Goal: Information Seeking & Learning: Learn about a topic

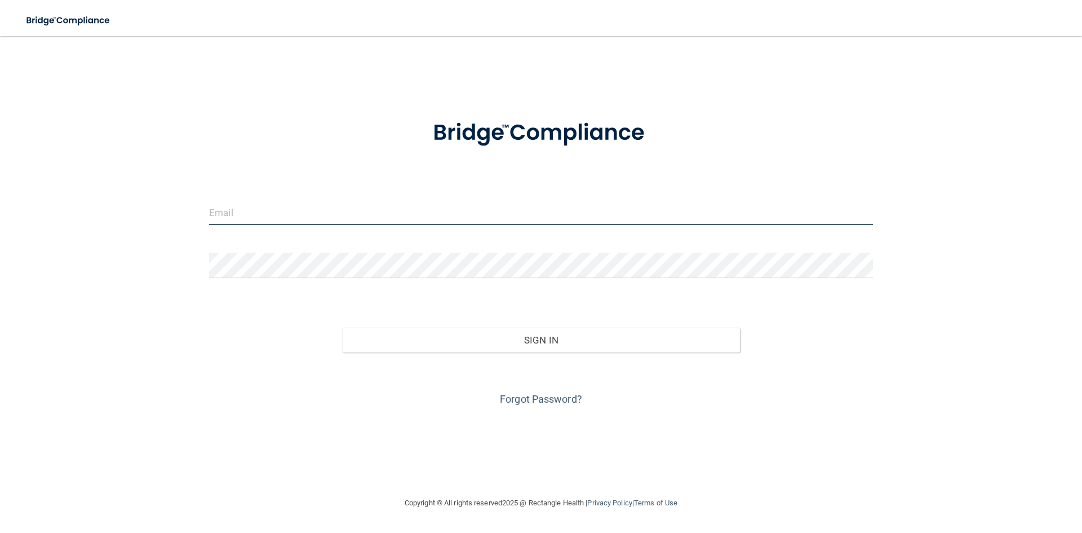
click at [314, 221] on input "email" at bounding box center [541, 212] width 664 height 25
type input "[EMAIL_ADDRESS][DOMAIN_NAME]"
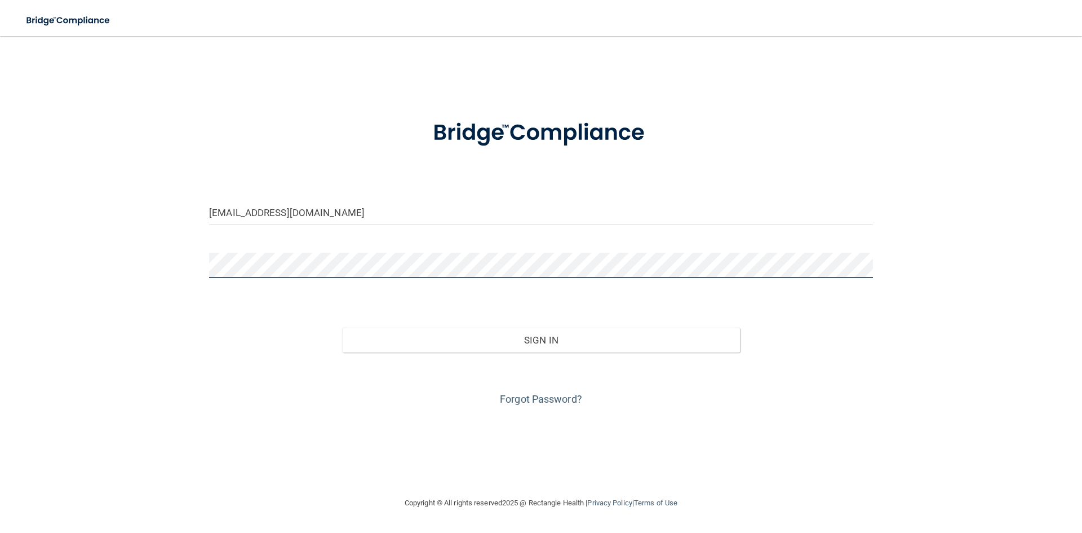
click at [342, 328] on button "Sign In" at bounding box center [541, 340] width 399 height 25
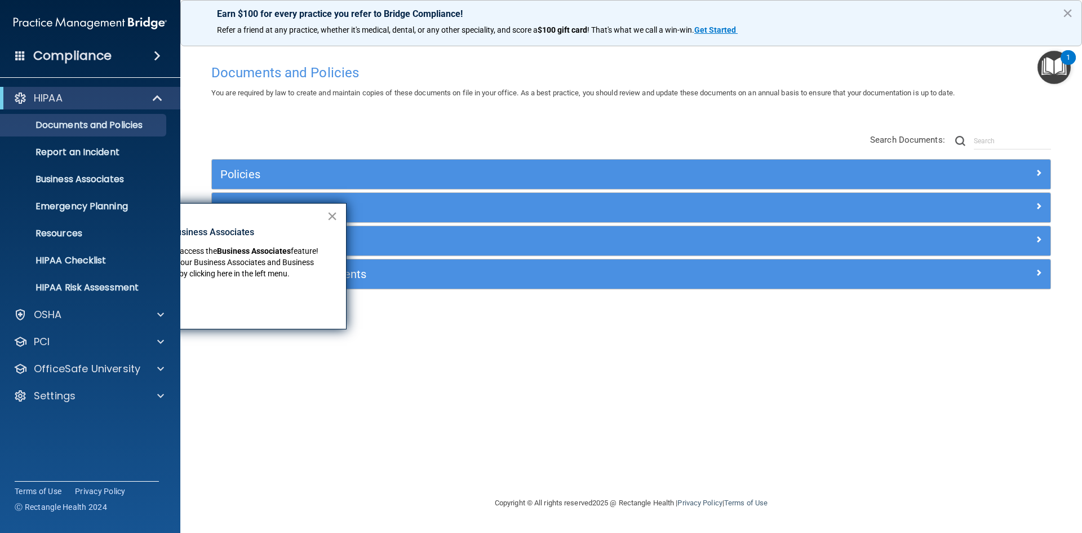
click at [330, 222] on button "×" at bounding box center [332, 216] width 11 height 18
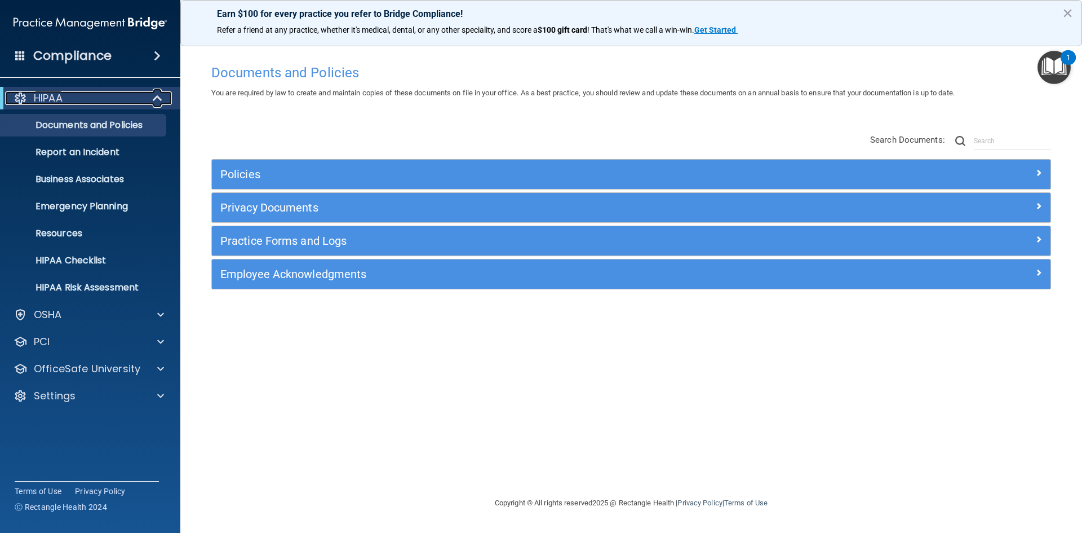
click at [158, 92] on span at bounding box center [159, 98] width 10 height 14
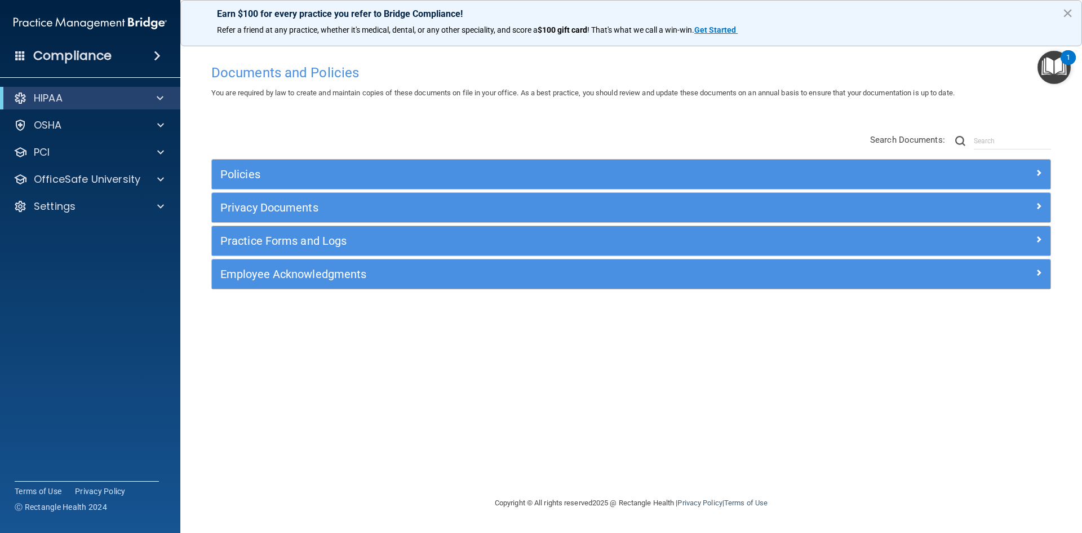
click at [156, 48] on div "Compliance" at bounding box center [90, 55] width 180 height 25
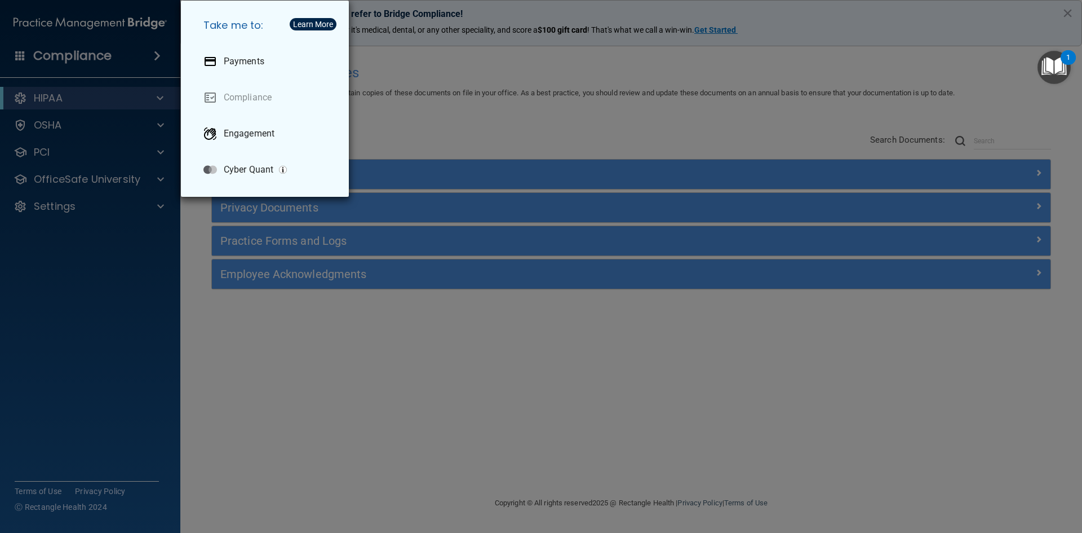
click at [151, 271] on div "Take me to: Payments Compliance Engagement Cyber Quant" at bounding box center [541, 266] width 1082 height 533
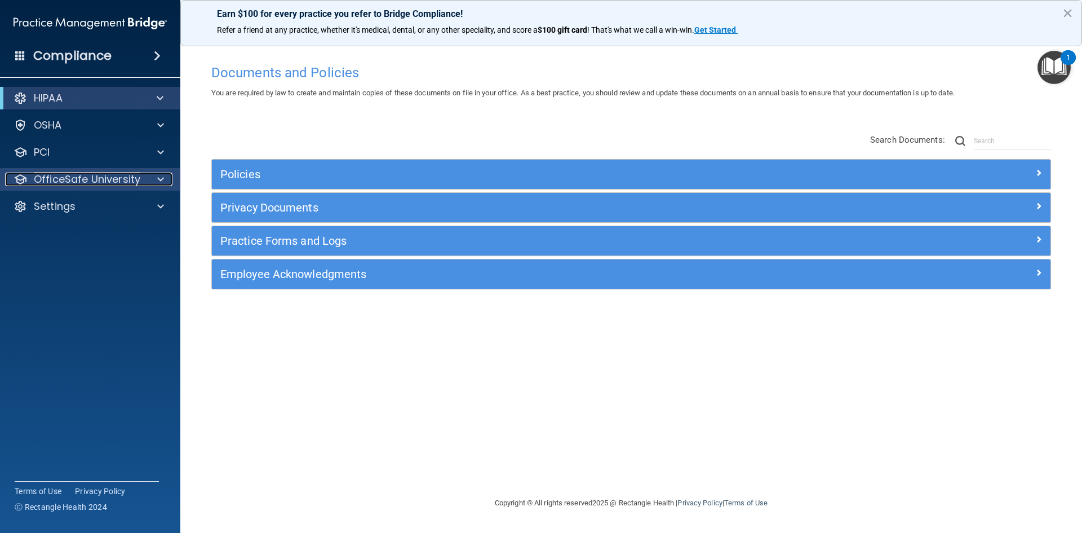
click at [103, 179] on p "OfficeSafe University" at bounding box center [87, 179] width 107 height 14
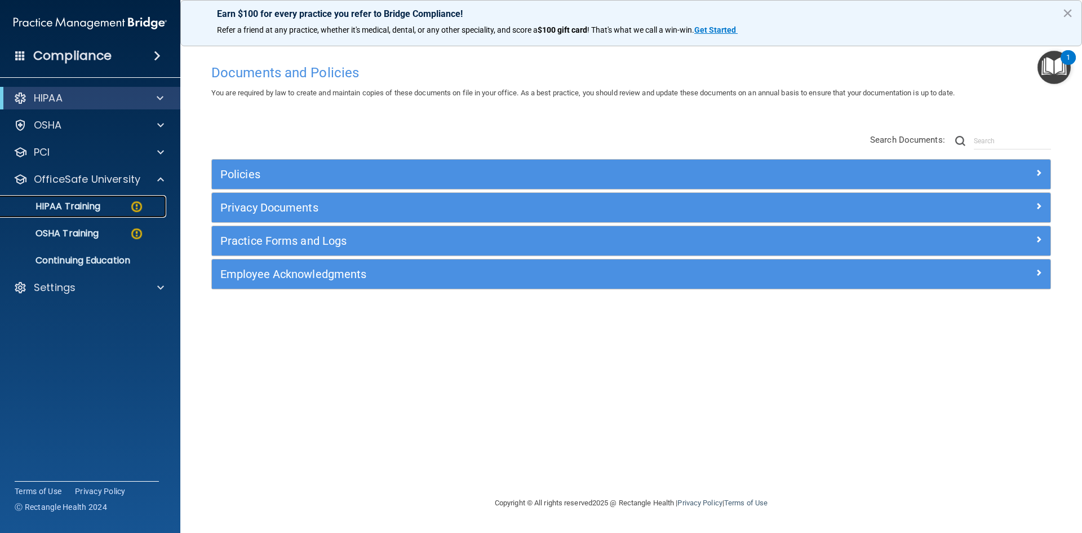
click at [98, 207] on p "HIPAA Training" at bounding box center [53, 206] width 93 height 11
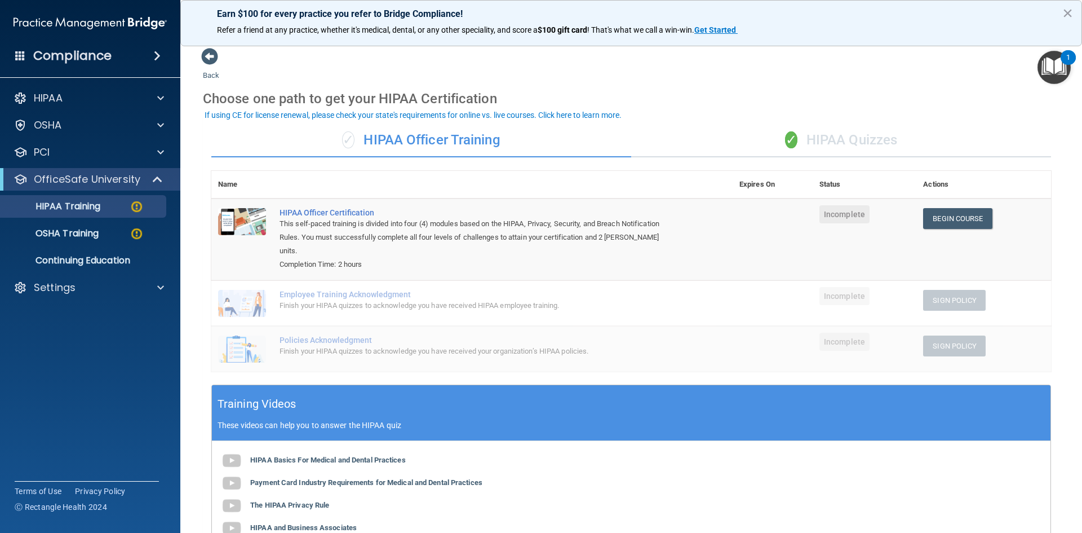
click at [478, 145] on div "✓ HIPAA Officer Training" at bounding box center [421, 140] width 420 height 34
click at [808, 136] on div "✓ HIPAA Quizzes" at bounding box center [841, 140] width 420 height 34
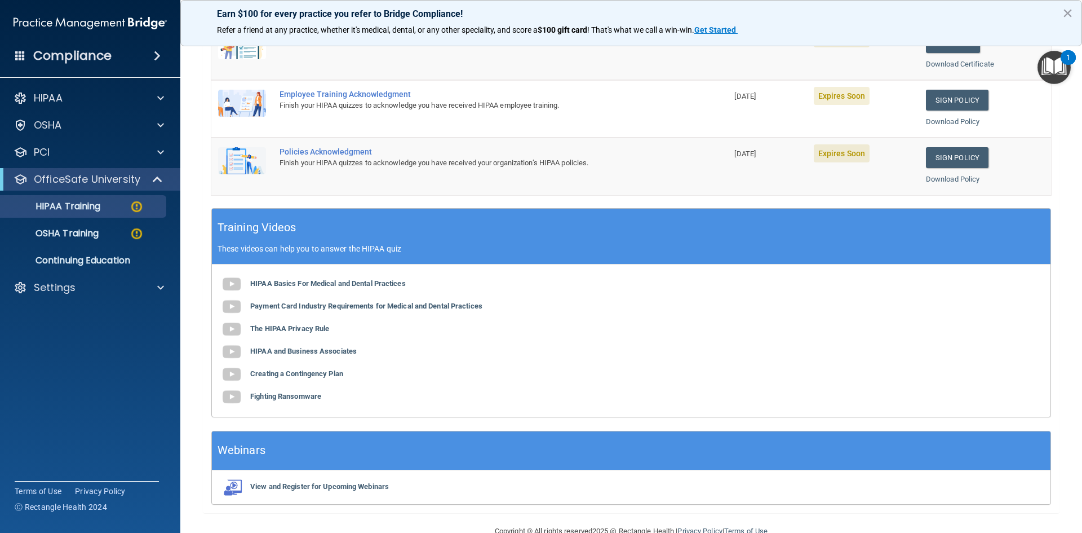
scroll to position [316, 0]
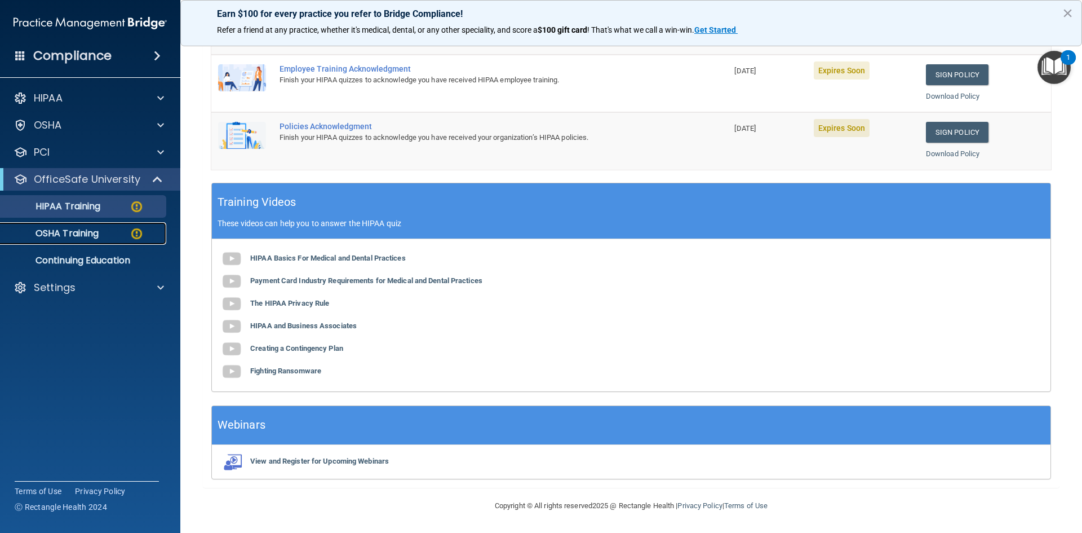
click at [132, 233] on img at bounding box center [137, 234] width 14 height 14
